Goal: Task Accomplishment & Management: Manage account settings

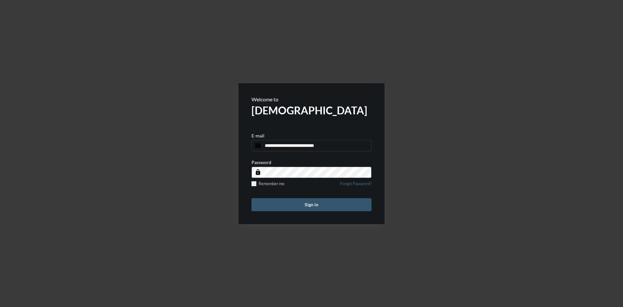
click at [294, 206] on button "Sign in" at bounding box center [311, 204] width 120 height 13
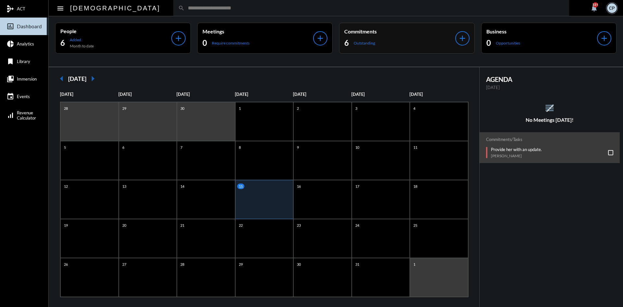
click at [391, 41] on div "6 Outstanding" at bounding box center [399, 43] width 111 height 10
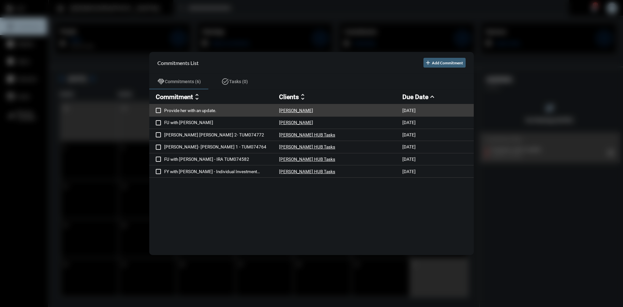
click at [186, 109] on p "Provide her with an update." at bounding box center [221, 110] width 115 height 5
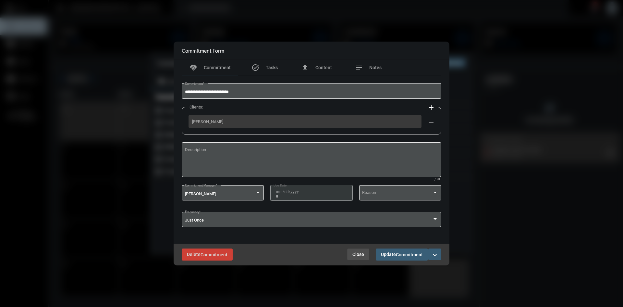
click at [359, 252] on span "Close" at bounding box center [358, 253] width 12 height 5
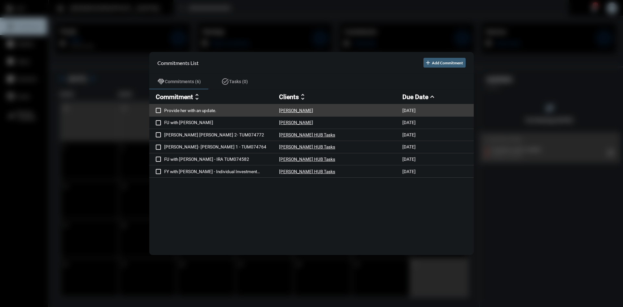
click at [157, 107] on mat-checkbox at bounding box center [158, 110] width 5 height 6
click at [157, 112] on span at bounding box center [158, 110] width 5 height 5
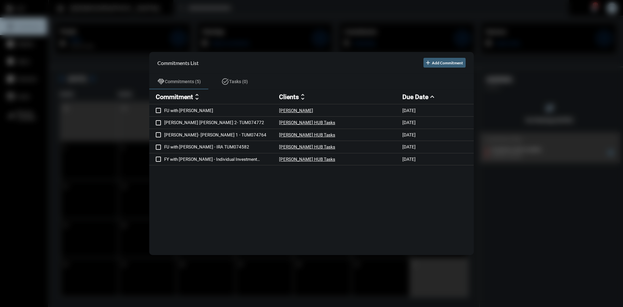
click at [308, 26] on div at bounding box center [311, 153] width 623 height 307
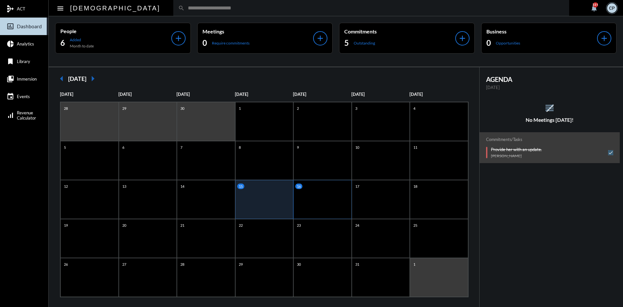
click at [317, 193] on div "16" at bounding box center [322, 199] width 58 height 39
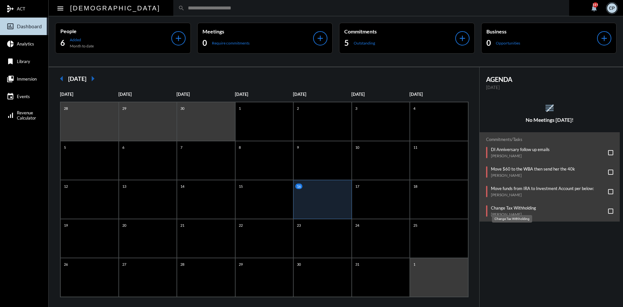
click at [518, 208] on p "Change Tax Withholding" at bounding box center [513, 207] width 45 height 5
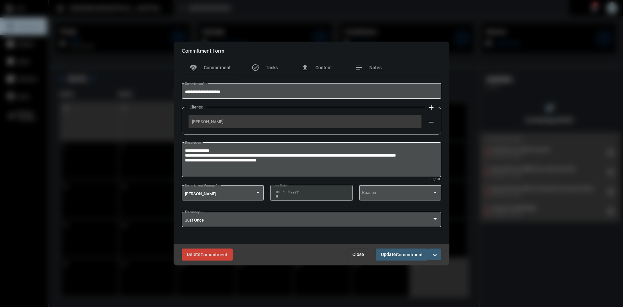
click at [352, 253] on button "Close" at bounding box center [358, 254] width 22 height 12
